Goal: Check status: Check status

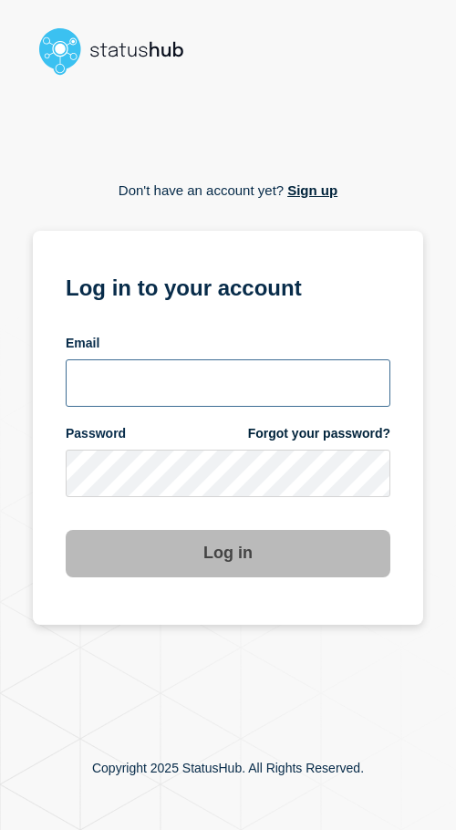
type input "[EMAIL_ADDRESS][DOMAIN_NAME]"
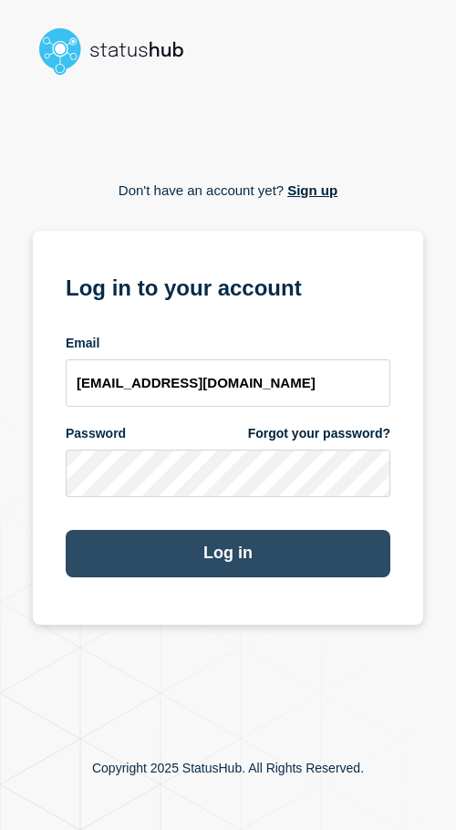
click at [230, 554] on button "Log in" at bounding box center [228, 553] width 325 height 47
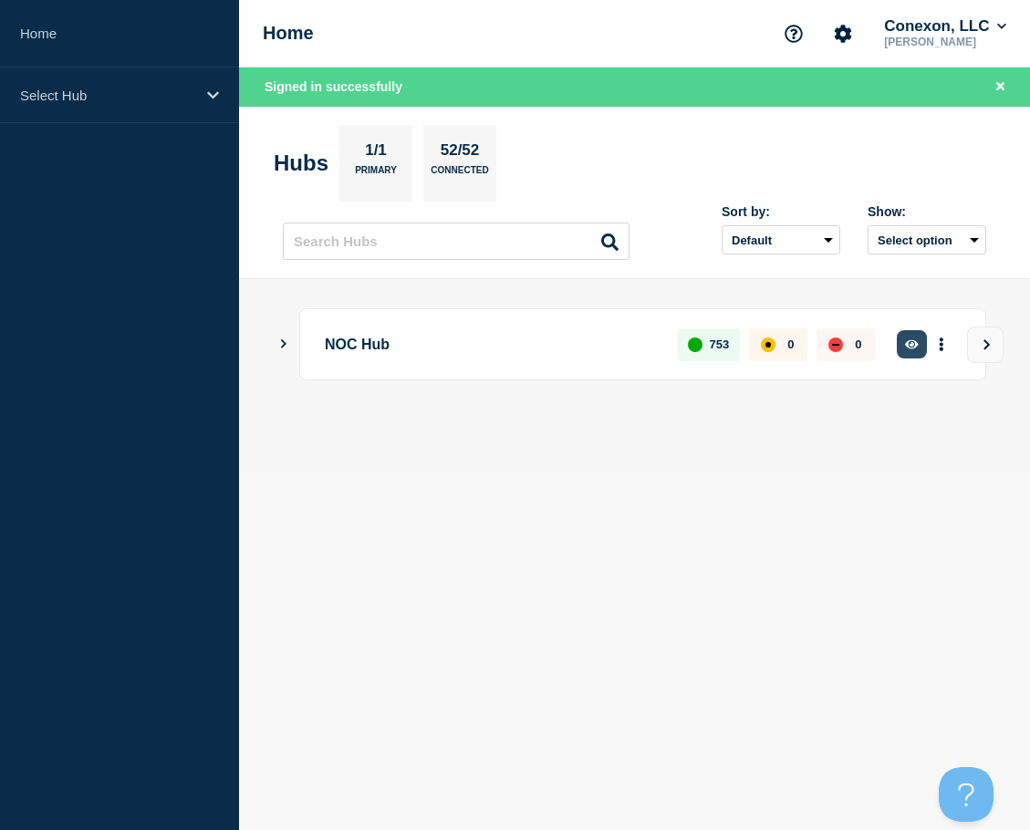
click at [455, 349] on button "button" at bounding box center [911, 344] width 30 height 28
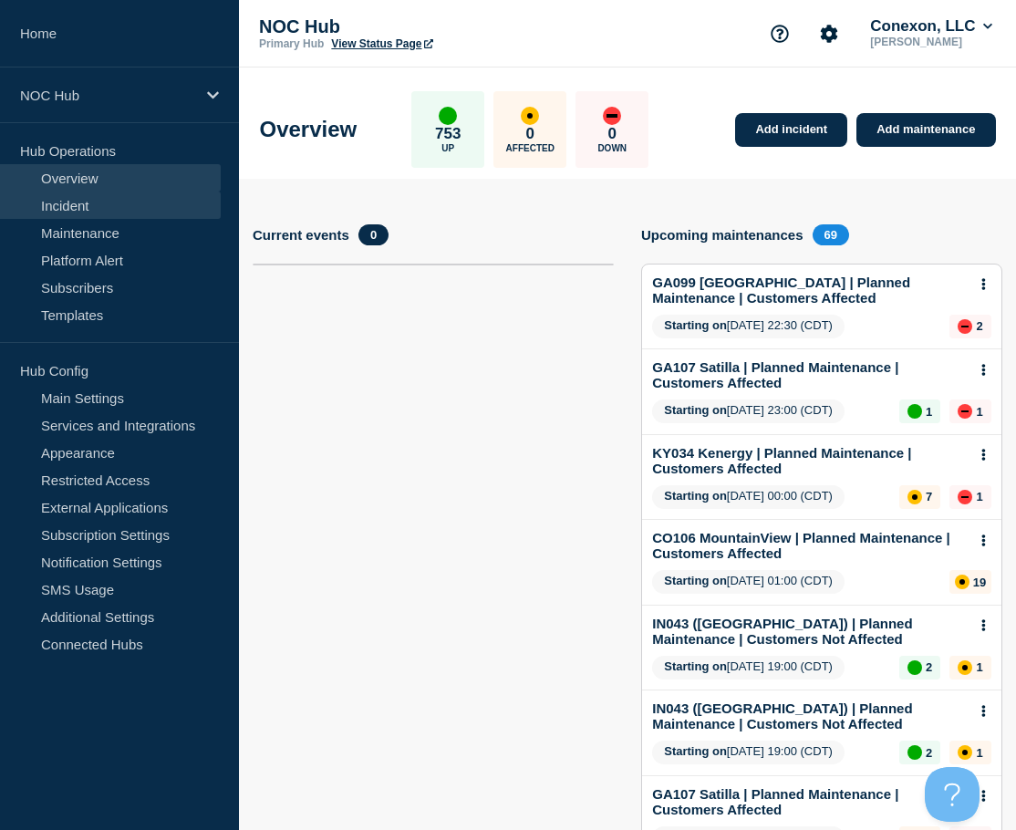
click at [97, 211] on link "Incident" at bounding box center [110, 205] width 221 height 27
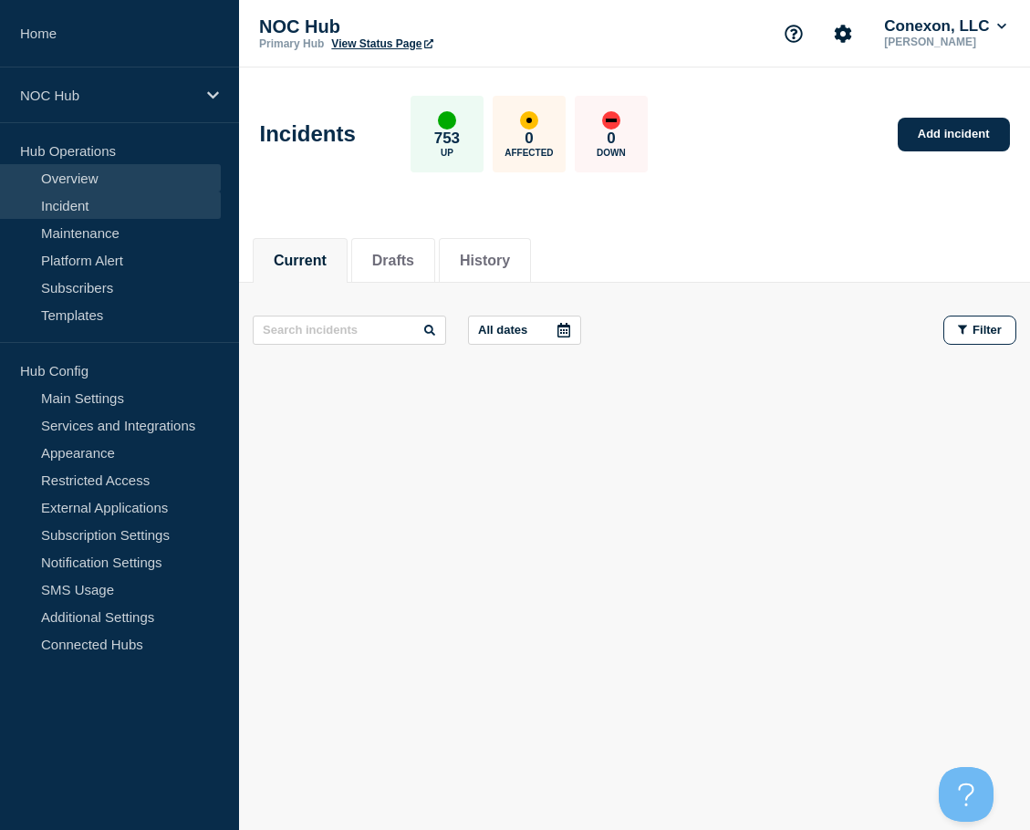
click at [90, 181] on link "Overview" at bounding box center [110, 177] width 221 height 27
